Goal: Task Accomplishment & Management: Complete application form

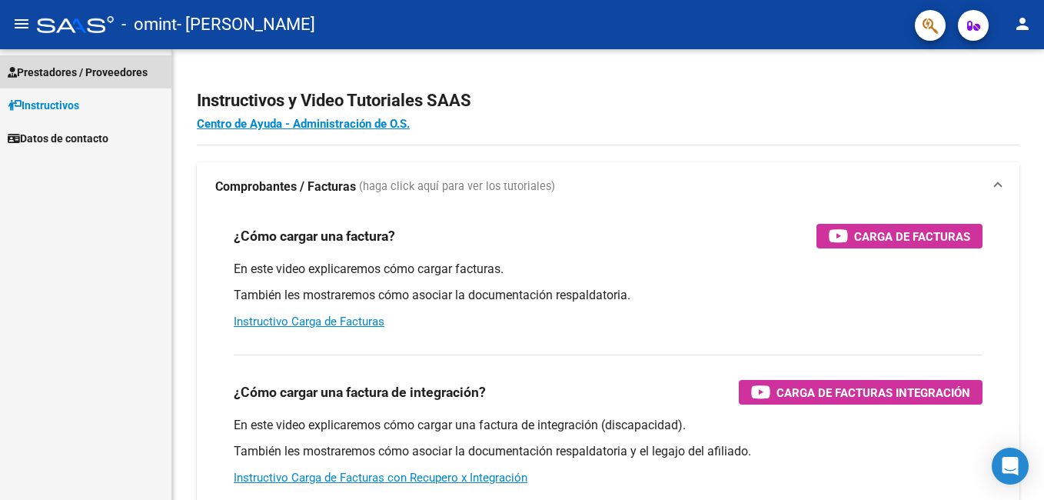
click at [85, 68] on span "Prestadores / Proveedores" at bounding box center [78, 72] width 140 height 17
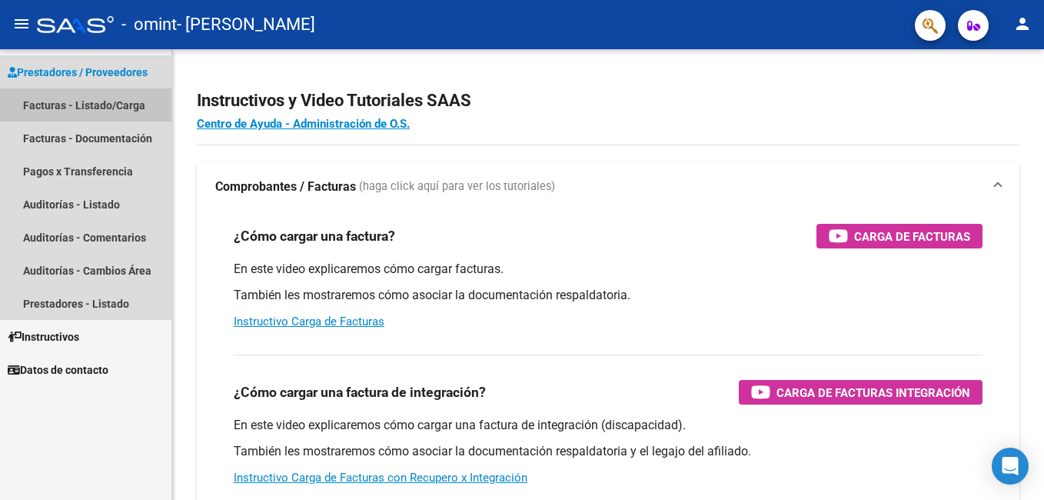
click at [91, 109] on link "Facturas - Listado/Carga" at bounding box center [85, 104] width 171 height 33
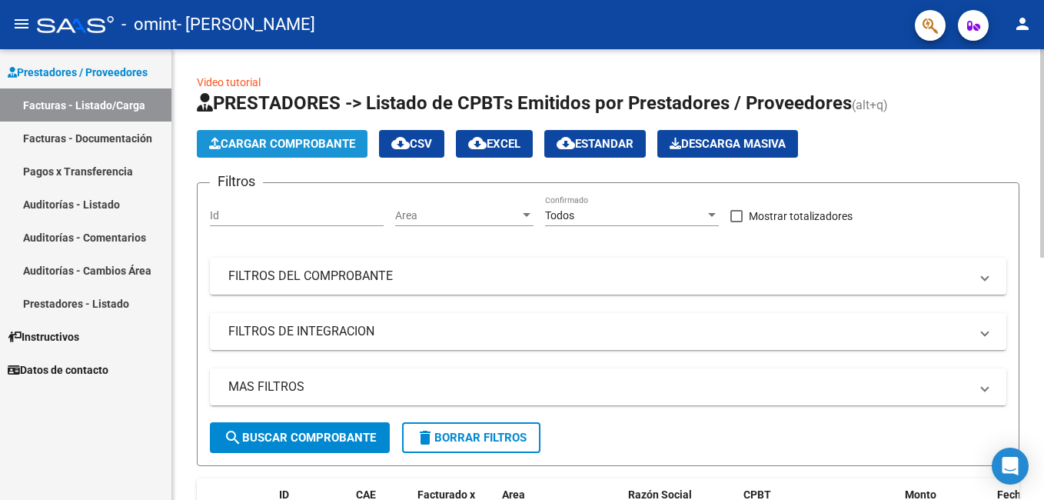
click at [281, 145] on span "Cargar Comprobante" at bounding box center [282, 144] width 146 height 14
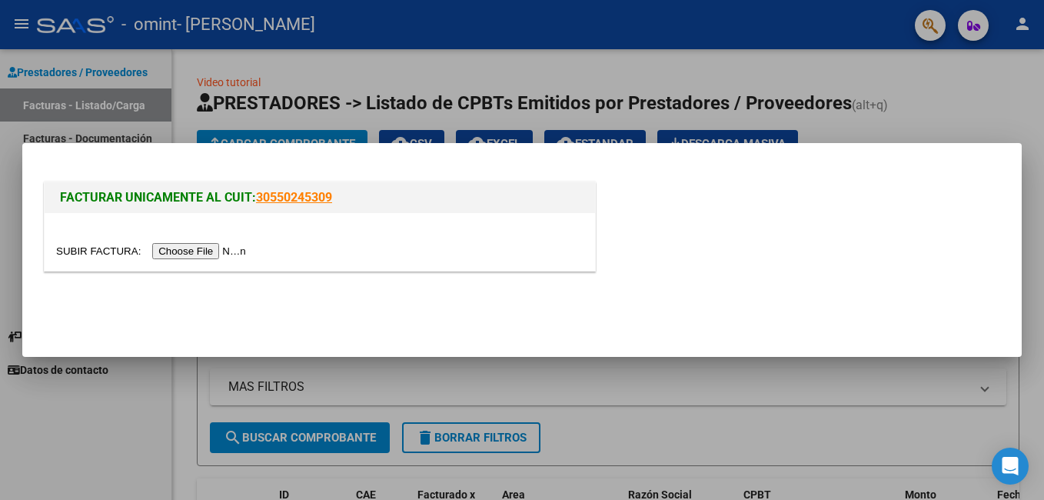
click at [200, 249] on input "file" at bounding box center [153, 251] width 194 height 16
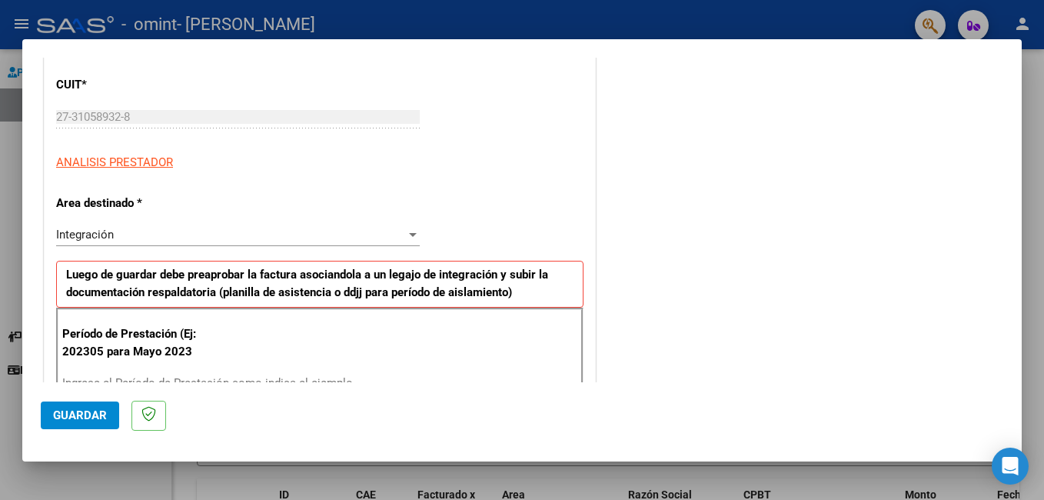
scroll to position [307, 0]
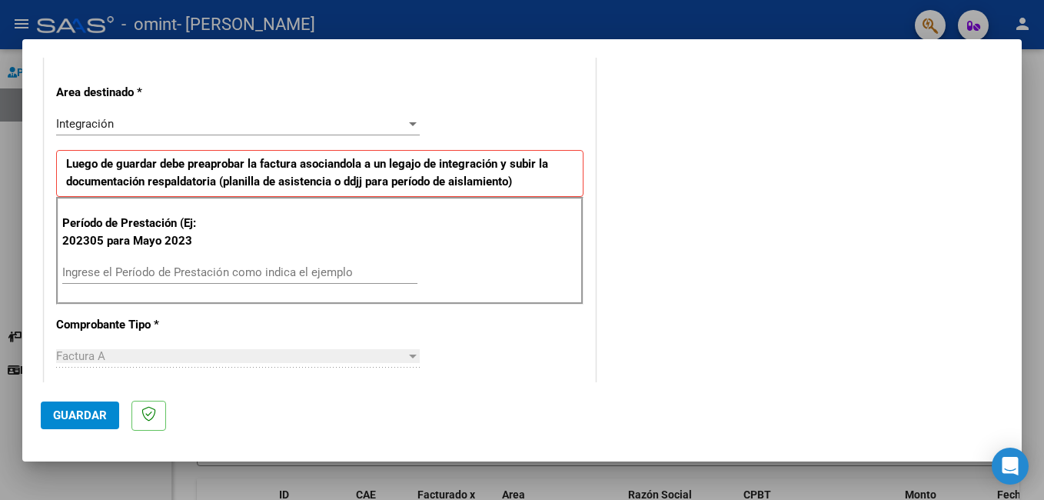
click at [230, 268] on input "Ingrese el Período de Prestación como indica el ejemplo" at bounding box center [239, 272] width 355 height 14
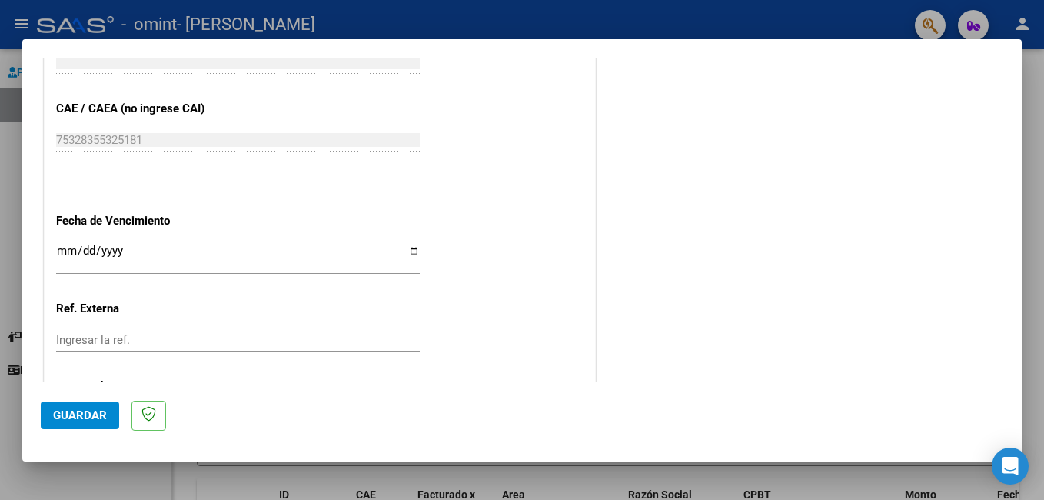
scroll to position [999, 0]
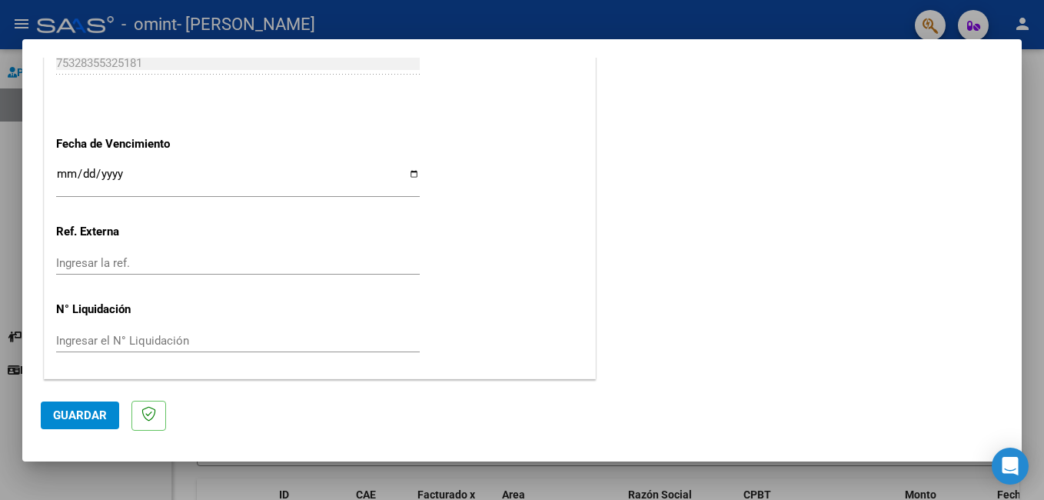
type input "202507"
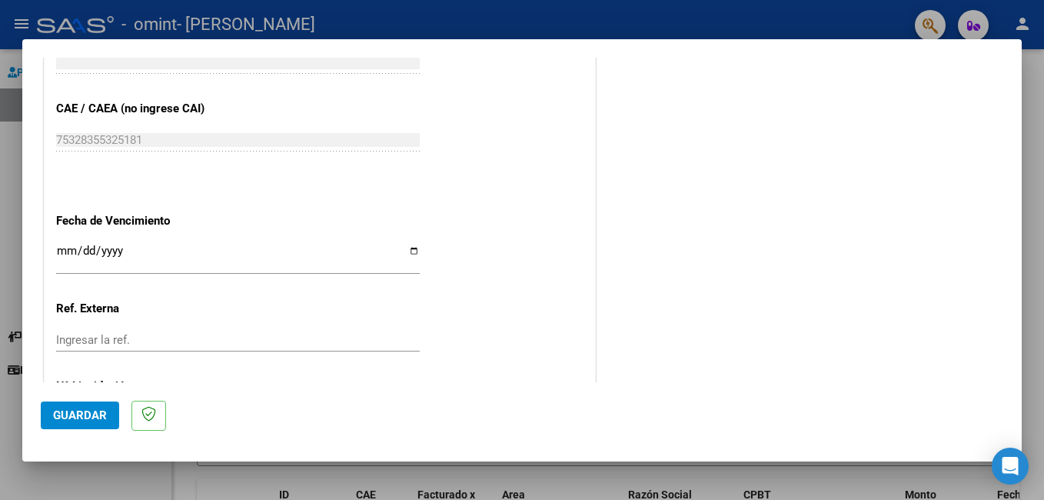
click at [408, 249] on input "Ingresar la fecha" at bounding box center [238, 256] width 364 height 25
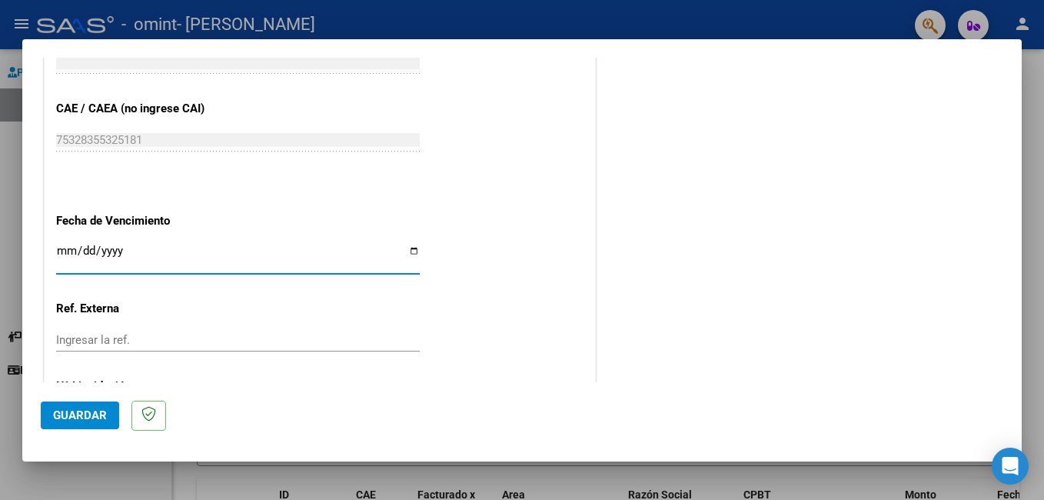
type input "[DATE]"
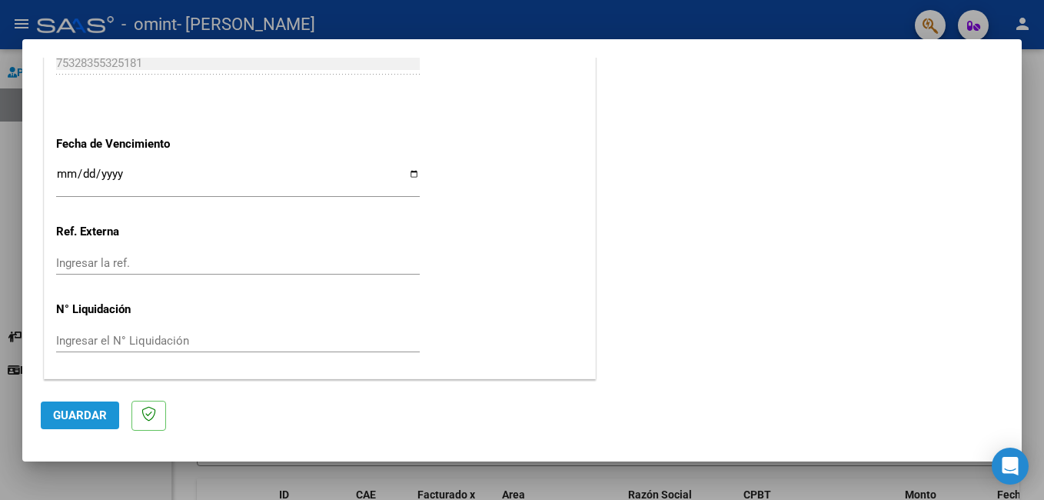
click at [79, 417] on span "Guardar" at bounding box center [80, 415] width 54 height 14
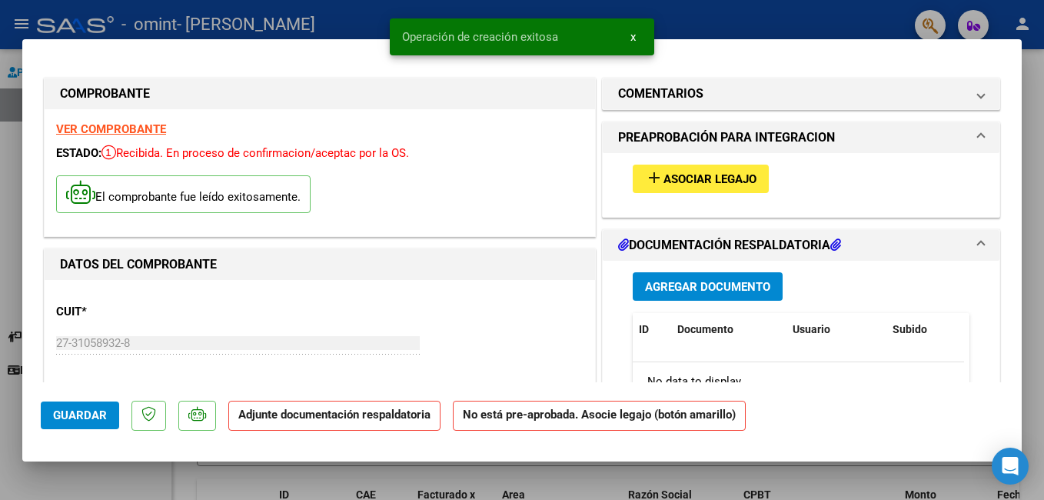
click at [696, 174] on span "Asociar Legajo" at bounding box center [709, 179] width 93 height 14
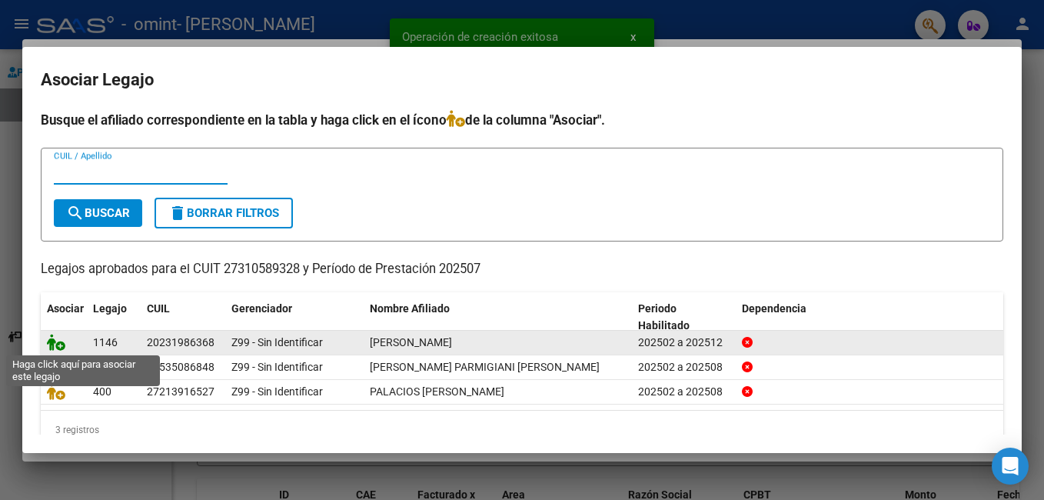
click at [55, 347] on icon at bounding box center [56, 342] width 18 height 17
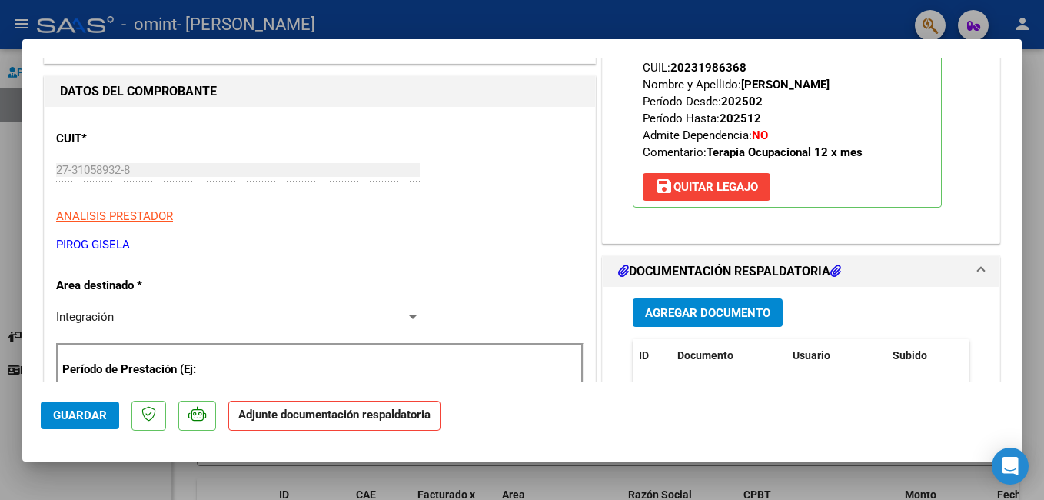
scroll to position [231, 0]
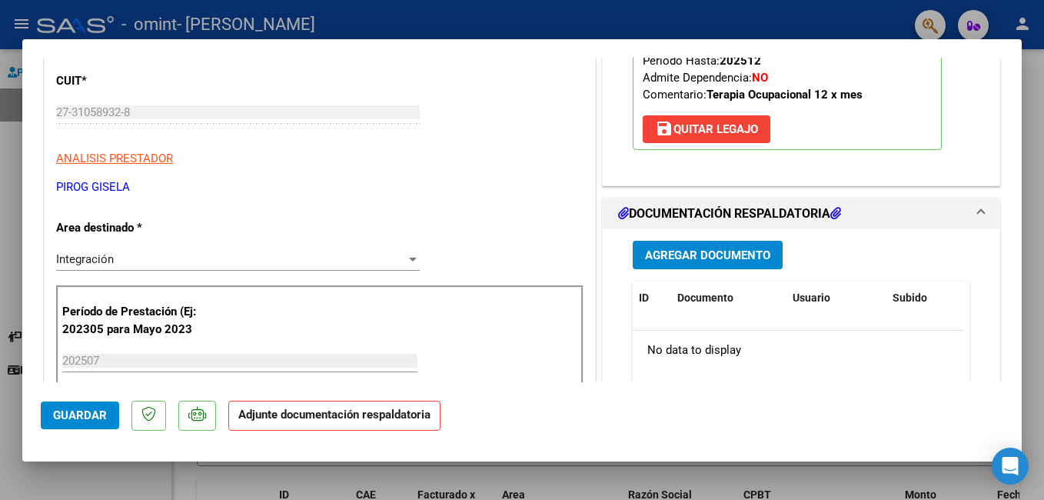
click at [714, 248] on span "Agregar Documento" at bounding box center [707, 255] width 125 height 14
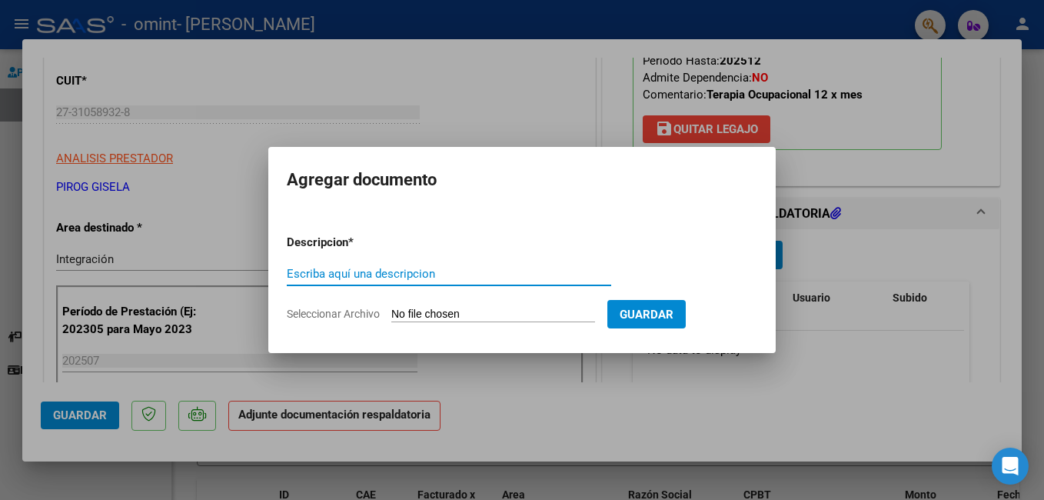
click at [427, 273] on input "Escriba aquí una descripcion" at bounding box center [449, 274] width 324 height 14
click at [434, 267] on input "Planilla de" at bounding box center [449, 274] width 324 height 14
click at [396, 270] on input "Planilla de" at bounding box center [449, 274] width 324 height 14
click at [414, 270] on input "Planilla de asistencia Junio" at bounding box center [449, 274] width 324 height 14
type input "Planilla de asistencia [PERSON_NAME]"
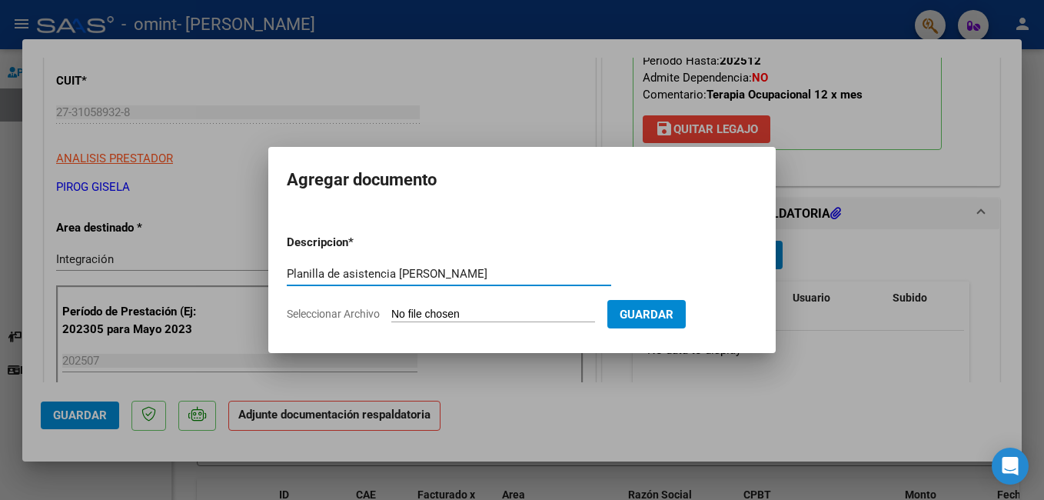
click at [447, 318] on input "Seleccionar Archivo" at bounding box center [493, 314] width 204 height 15
type input "C:\fakepath\[PERSON_NAME] - TO - JULIO0001.pdf"
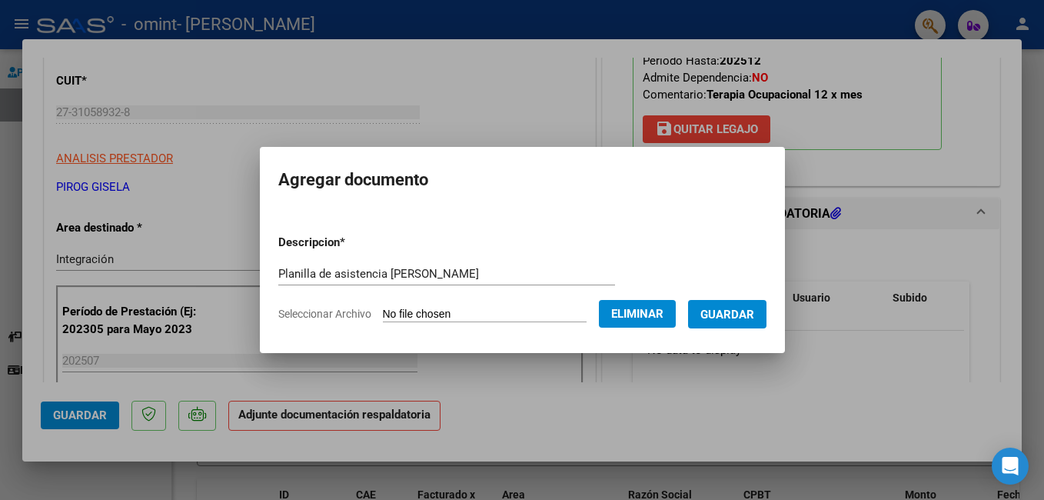
click at [737, 314] on span "Guardar" at bounding box center [727, 314] width 54 height 14
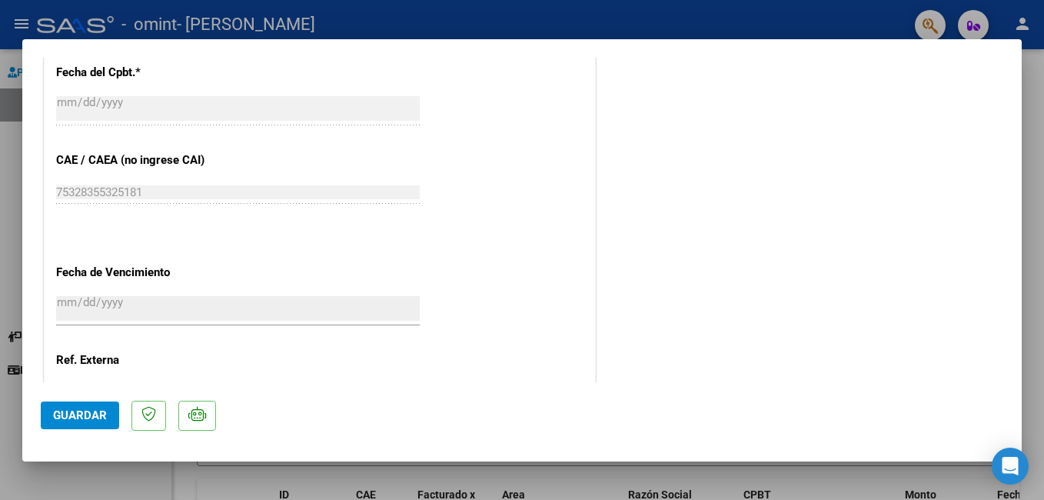
scroll to position [1051, 0]
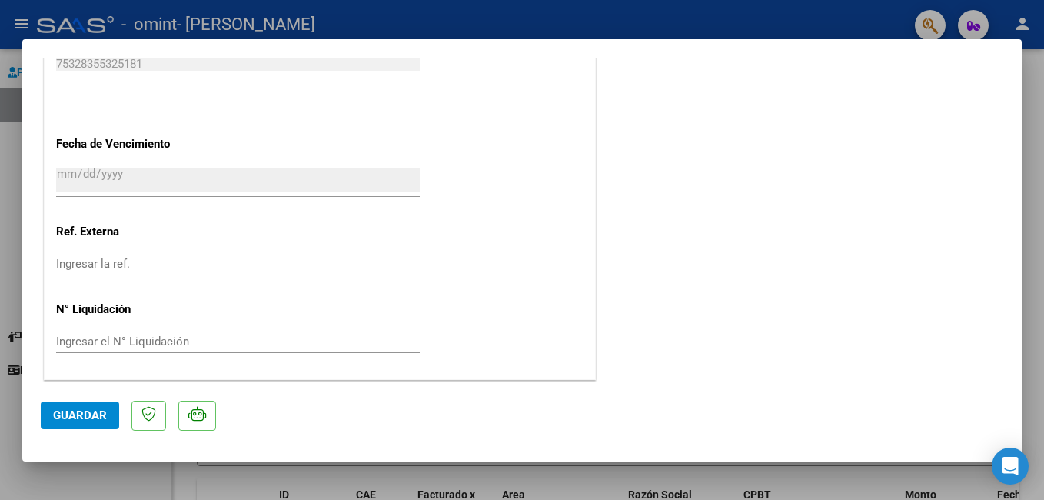
click at [73, 406] on button "Guardar" at bounding box center [80, 415] width 78 height 28
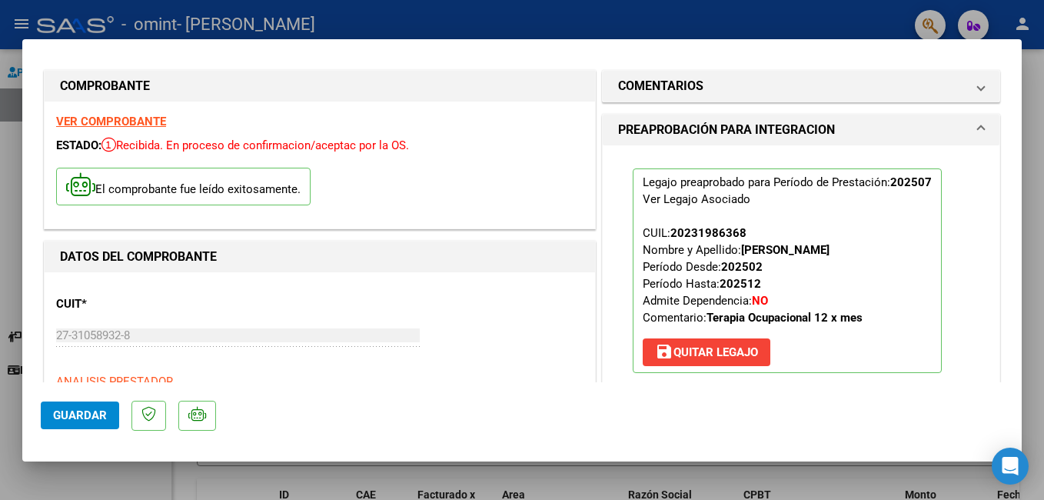
scroll to position [0, 0]
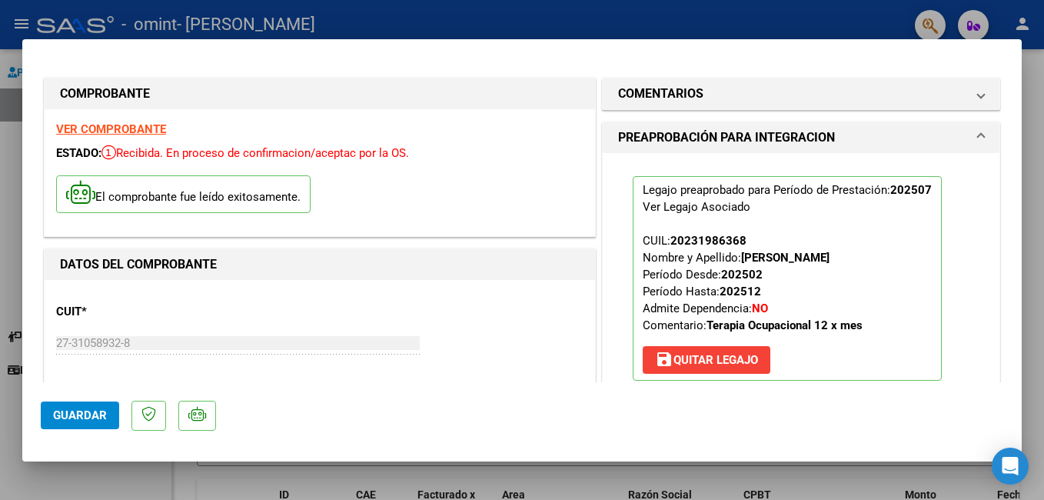
click at [1036, 223] on div at bounding box center [522, 250] width 1044 height 500
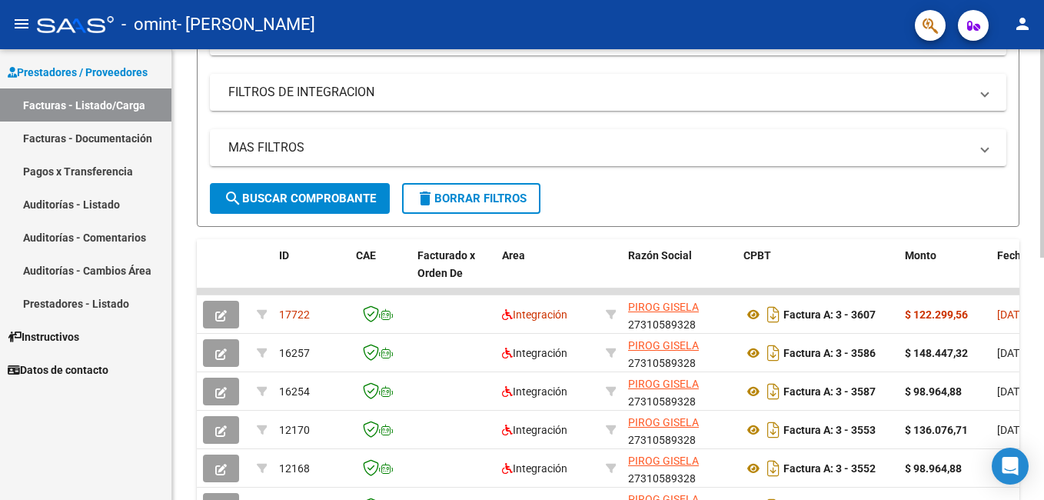
scroll to position [307, 0]
